Goal: Information Seeking & Learning: Understand process/instructions

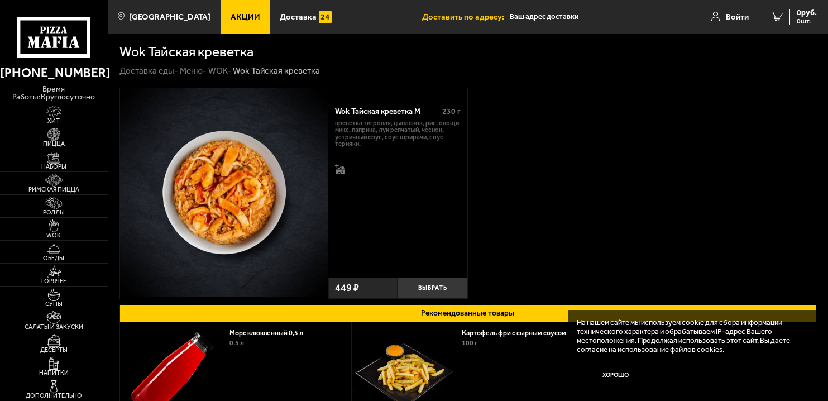
scroll to position [160, 0]
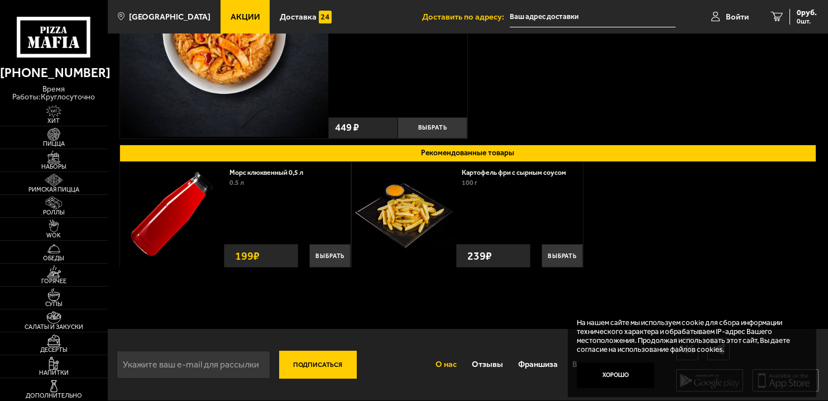
click at [454, 368] on link "О нас" at bounding box center [446, 365] width 36 height 28
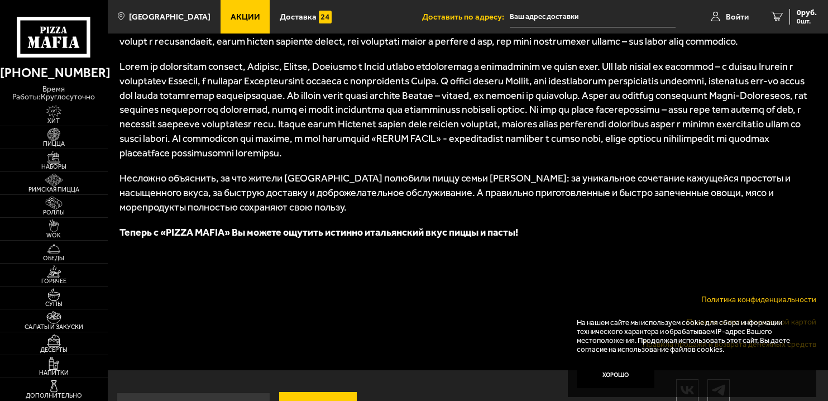
scroll to position [665, 0]
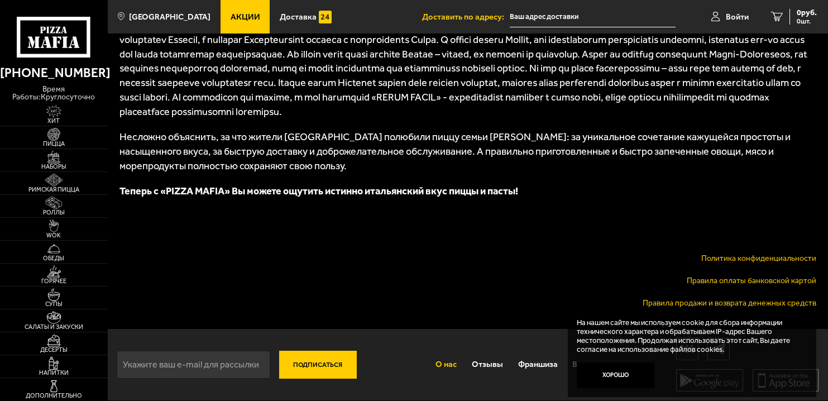
click at [807, 301] on link "Правила продажи и возврата денежных средств" at bounding box center [730, 302] width 174 height 9
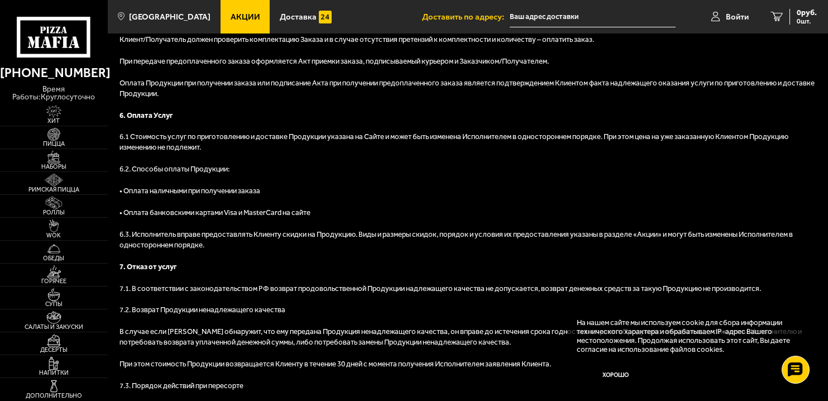
scroll to position [874, 0]
